Goal: Task Accomplishment & Management: Use online tool/utility

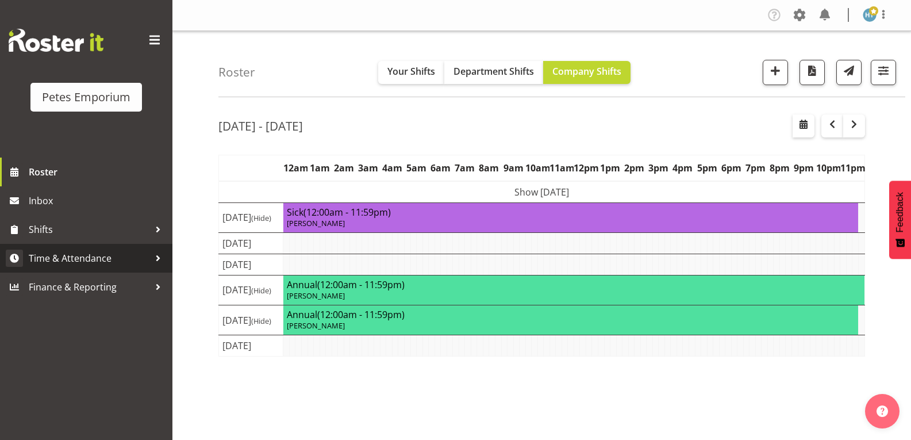
click at [90, 257] on span "Time & Attendance" at bounding box center [89, 258] width 121 height 17
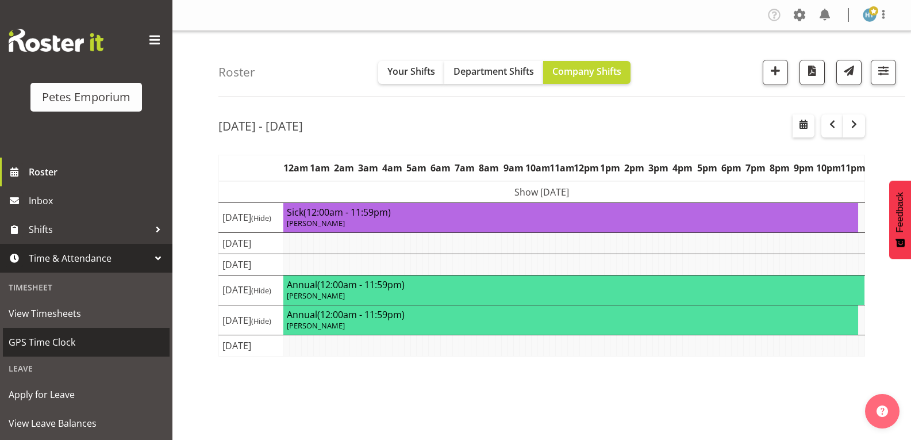
click at [60, 342] on span "GPS Time Clock" at bounding box center [86, 341] width 155 height 17
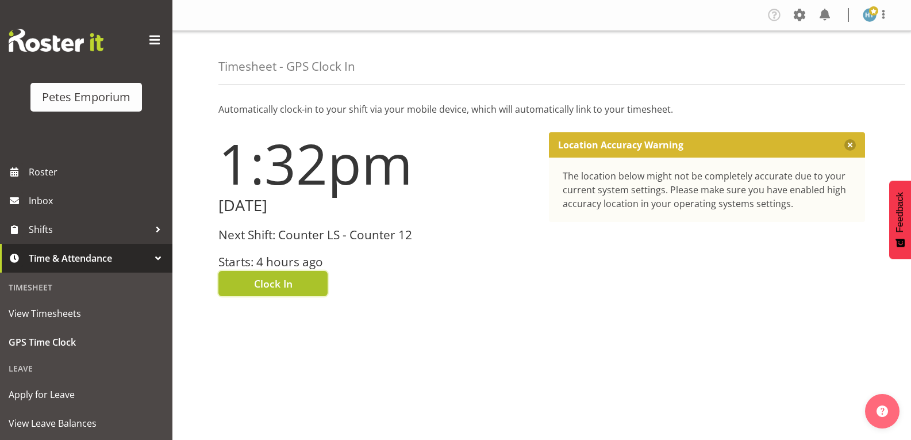
click at [289, 283] on span "Clock In" at bounding box center [273, 283] width 39 height 15
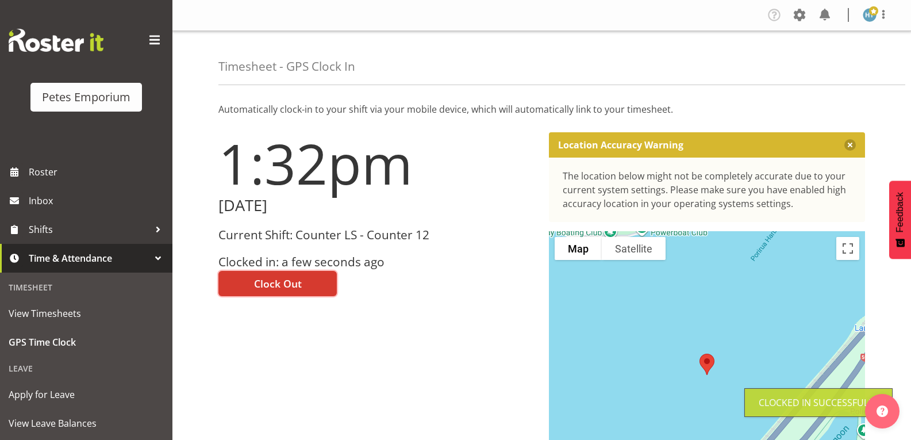
click at [870, 18] on img at bounding box center [870, 15] width 14 height 14
click at [819, 62] on link "Log Out" at bounding box center [835, 60] width 110 height 21
